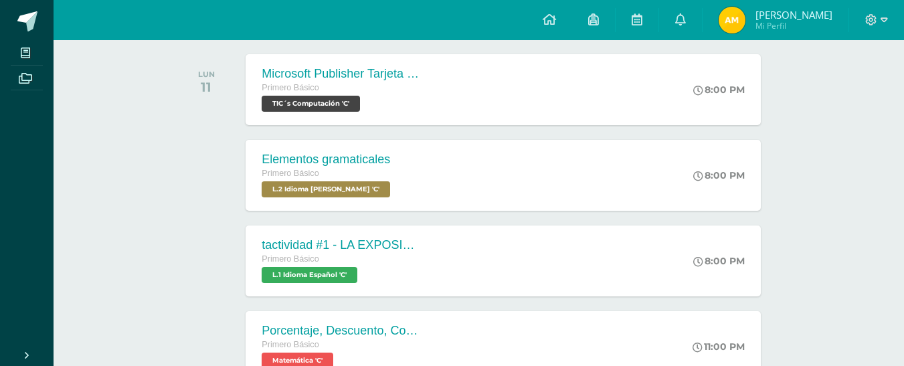
scroll to position [212, 0]
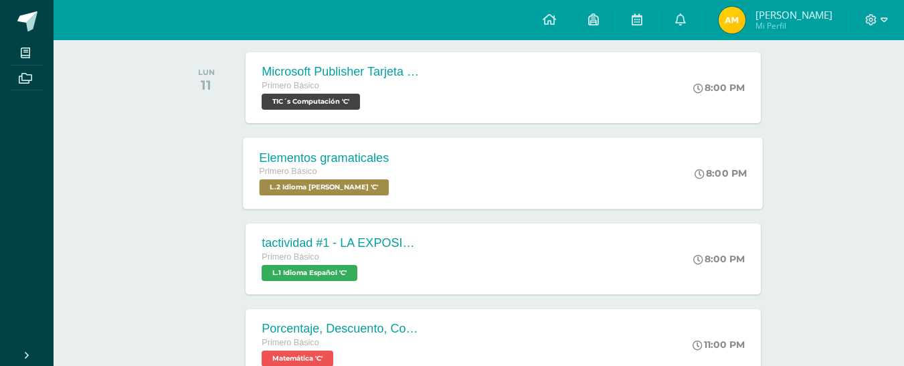
click at [392, 202] on div "Elementos gramaticales Primero Básico L.2 Idioma [PERSON_NAME] 'C'" at bounding box center [326, 173] width 165 height 72
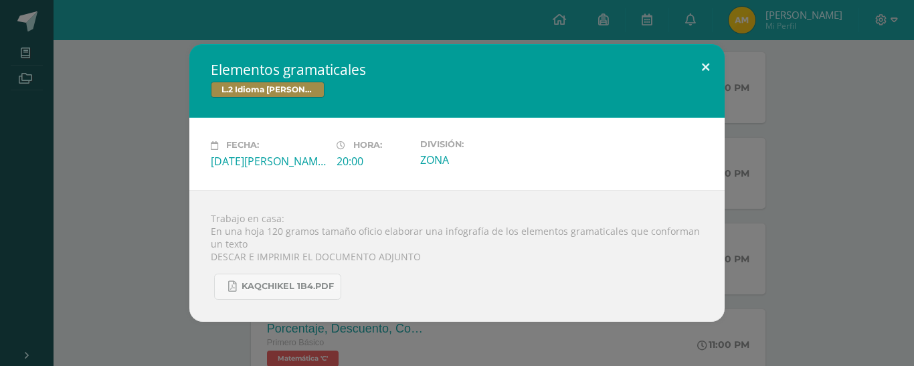
click at [707, 67] on button at bounding box center [706, 67] width 38 height 46
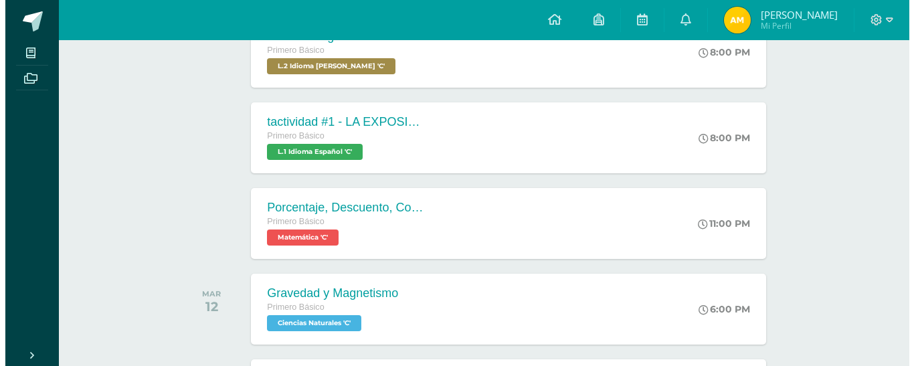
scroll to position [343, 0]
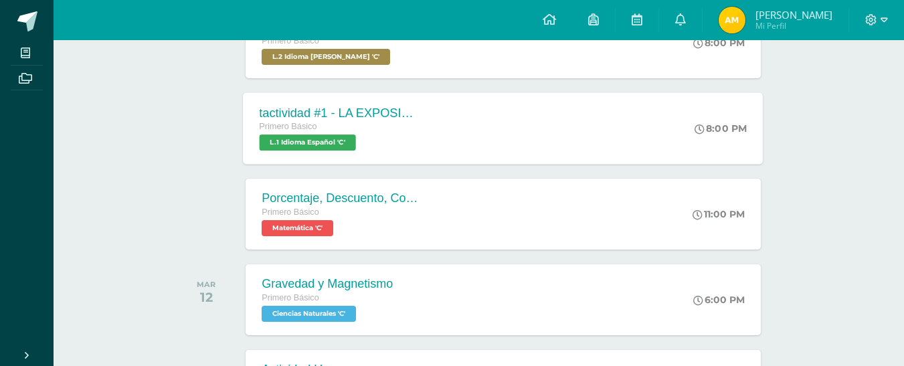
click at [462, 122] on div "tactividad #1 - LA EXPOSICIÓN ORAL Primero Básico L.1 Idioma Español 'C' 8:00 P…" at bounding box center [504, 128] width 520 height 72
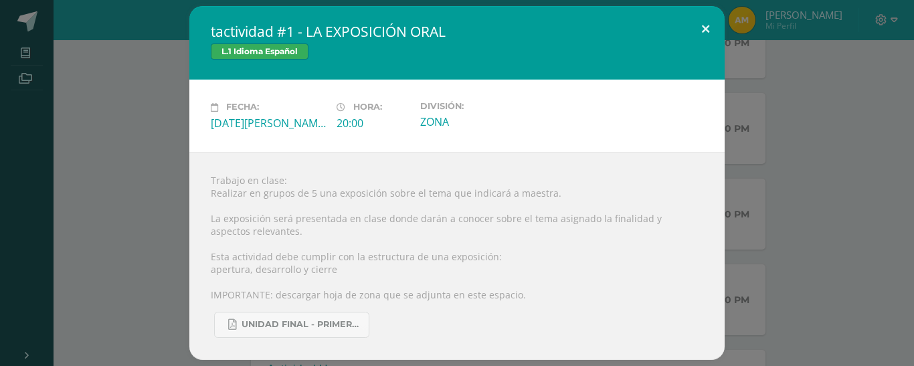
click at [711, 29] on button at bounding box center [706, 29] width 38 height 46
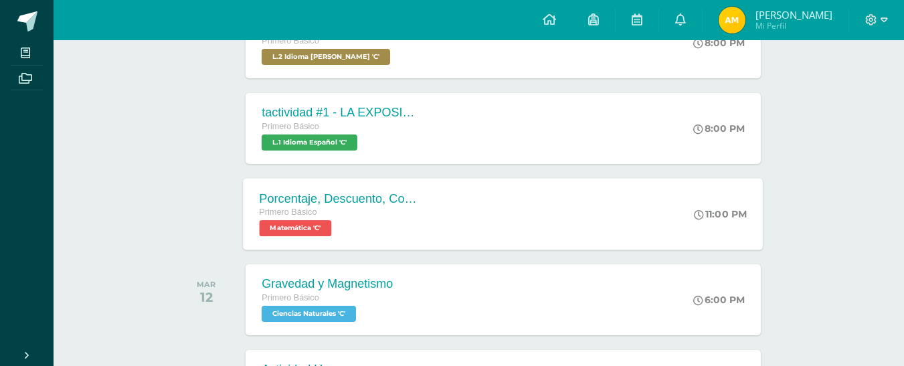
click at [456, 218] on div "Porcentaje, Descuento, Comisión Primero Básico Matemática 'C' 11:00 PM Porcenta…" at bounding box center [504, 214] width 520 height 72
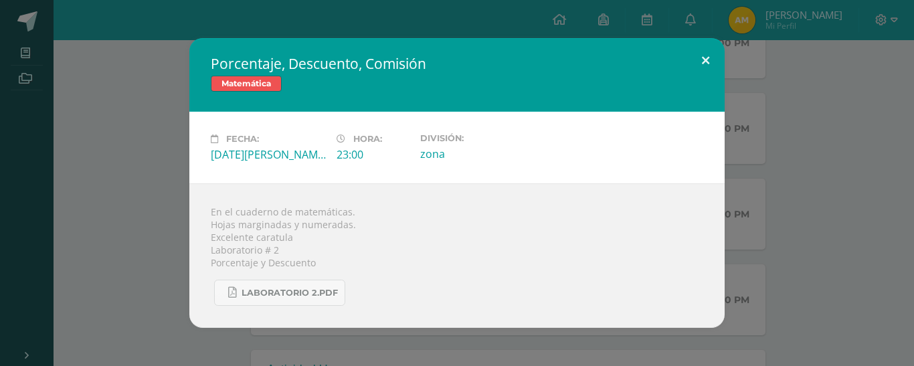
click at [707, 58] on button at bounding box center [706, 61] width 38 height 46
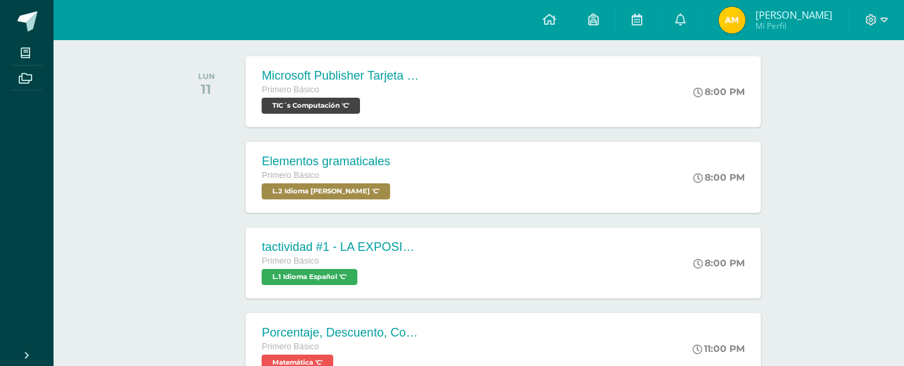
scroll to position [203, 0]
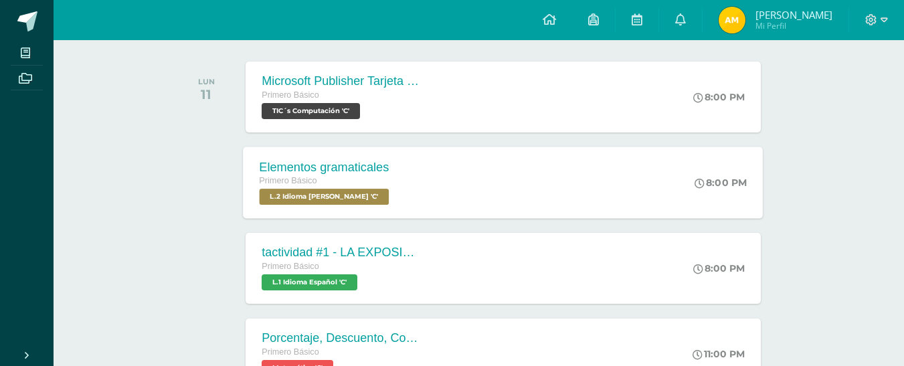
click at [340, 175] on div "Primero Básico" at bounding box center [326, 181] width 133 height 15
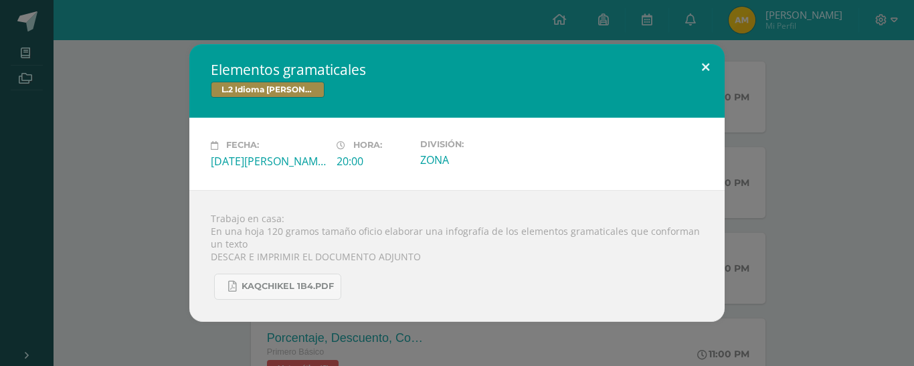
click at [703, 71] on button at bounding box center [706, 67] width 38 height 46
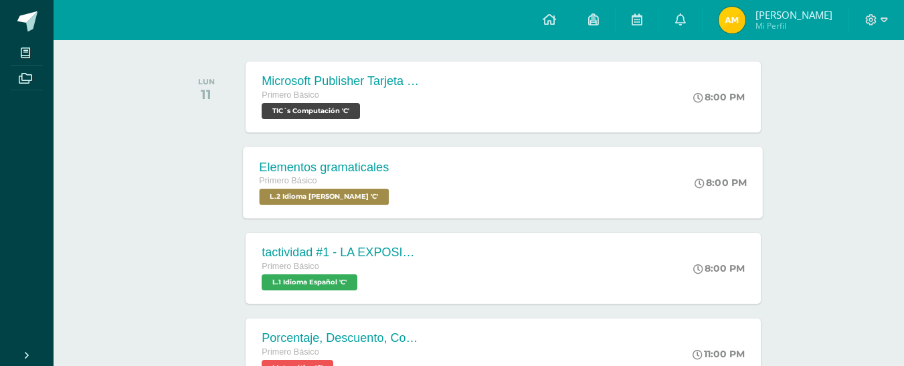
click at [373, 159] on div "Elementos gramaticales Primero Básico L.2 Idioma [PERSON_NAME] 'C'" at bounding box center [326, 183] width 165 height 72
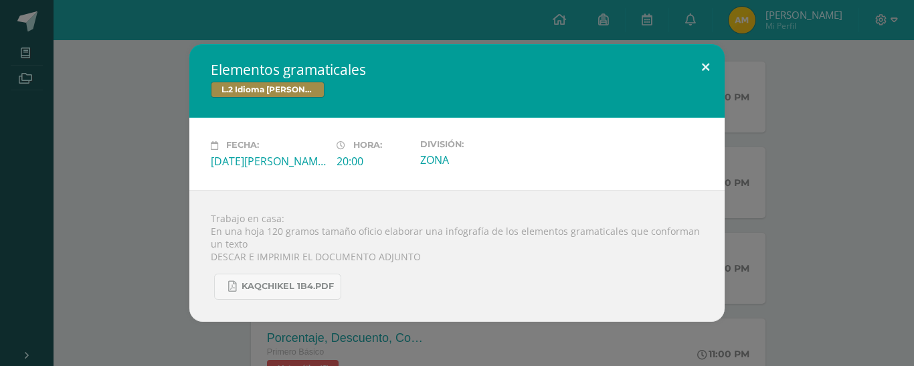
click at [707, 70] on button at bounding box center [706, 67] width 38 height 46
